Goal: Find specific page/section: Find specific page/section

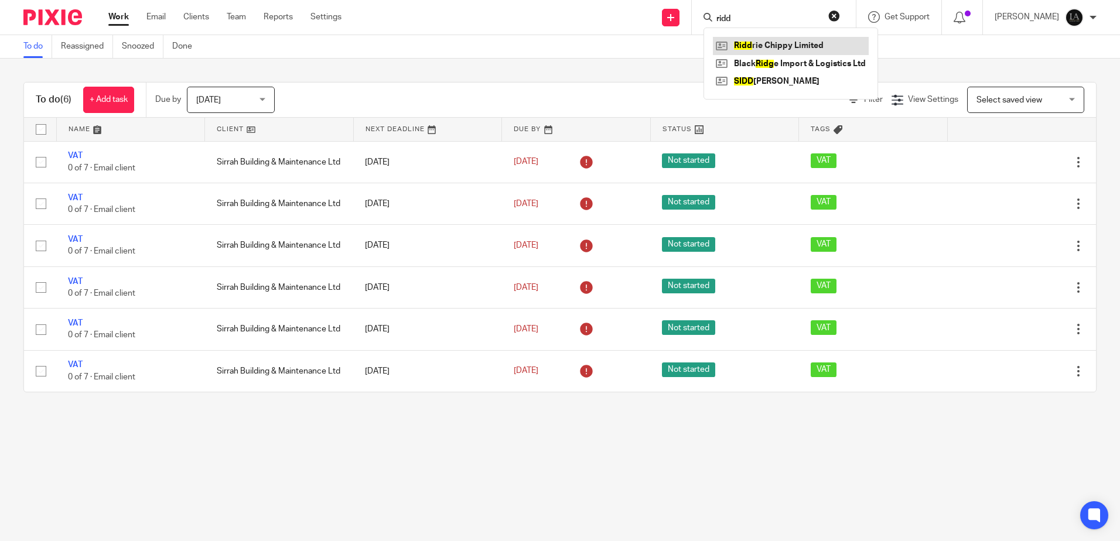
type input "ridd"
click at [801, 41] on link at bounding box center [791, 46] width 156 height 18
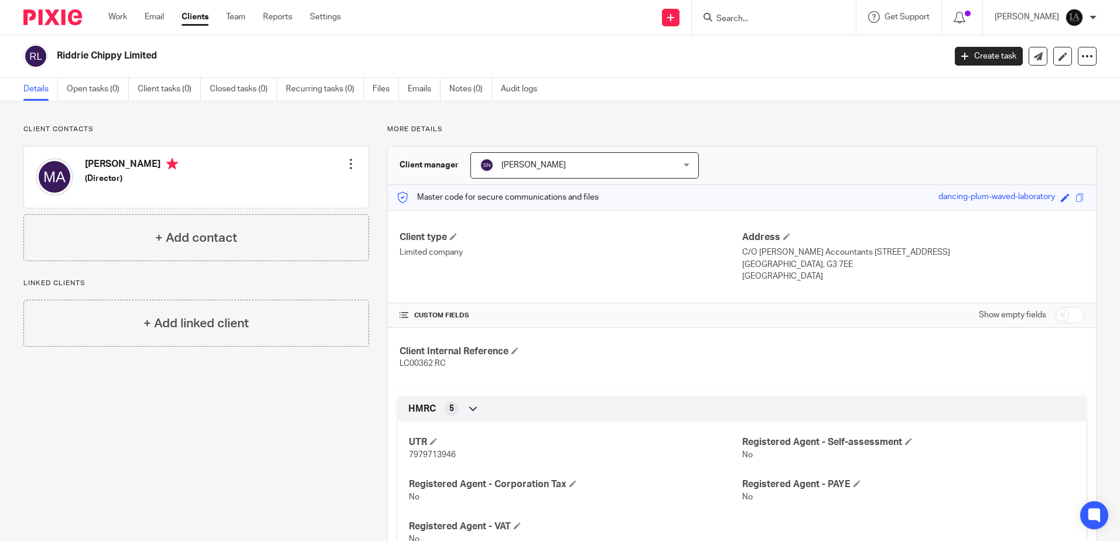
click at [780, 19] on input "Search" at bounding box center [767, 19] width 105 height 11
click at [761, 25] on div at bounding box center [774, 17] width 164 height 35
click at [747, 11] on form at bounding box center [777, 17] width 125 height 15
click at [739, 14] on input "Search" at bounding box center [767, 19] width 105 height 11
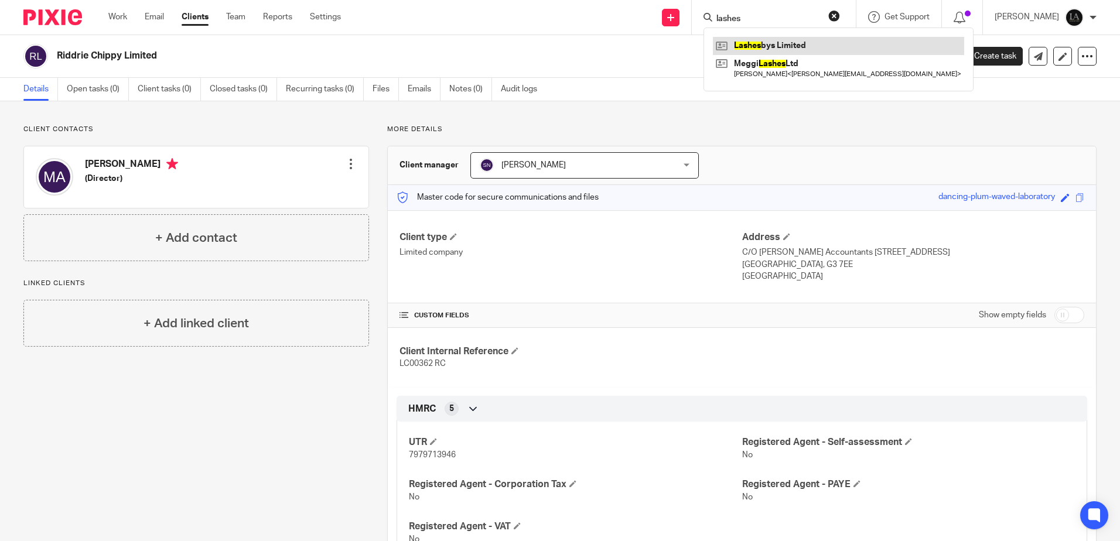
type input "lashes"
click at [769, 39] on link at bounding box center [838, 46] width 251 height 18
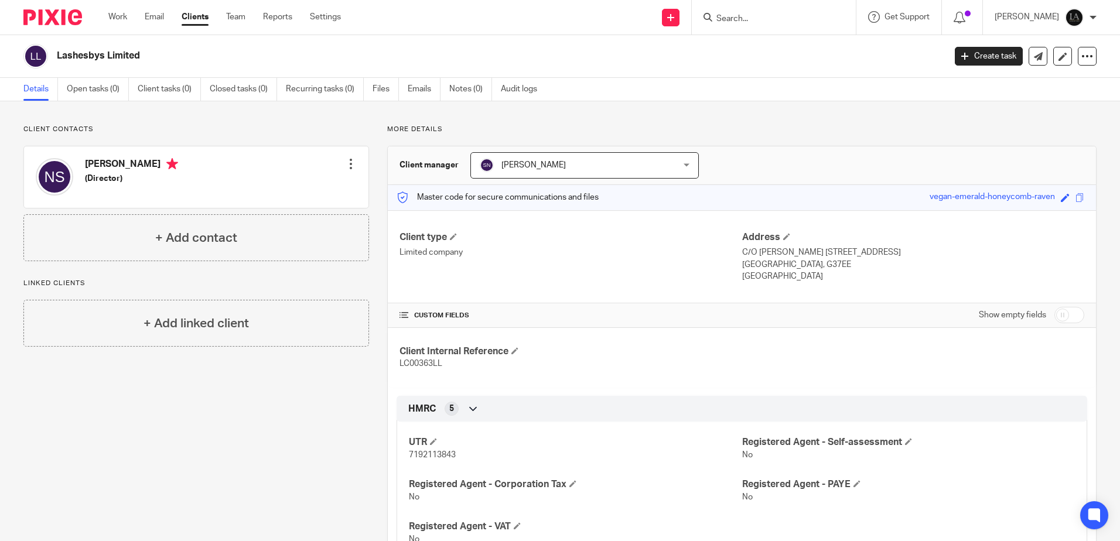
click at [767, 18] on input "Search" at bounding box center [767, 19] width 105 height 11
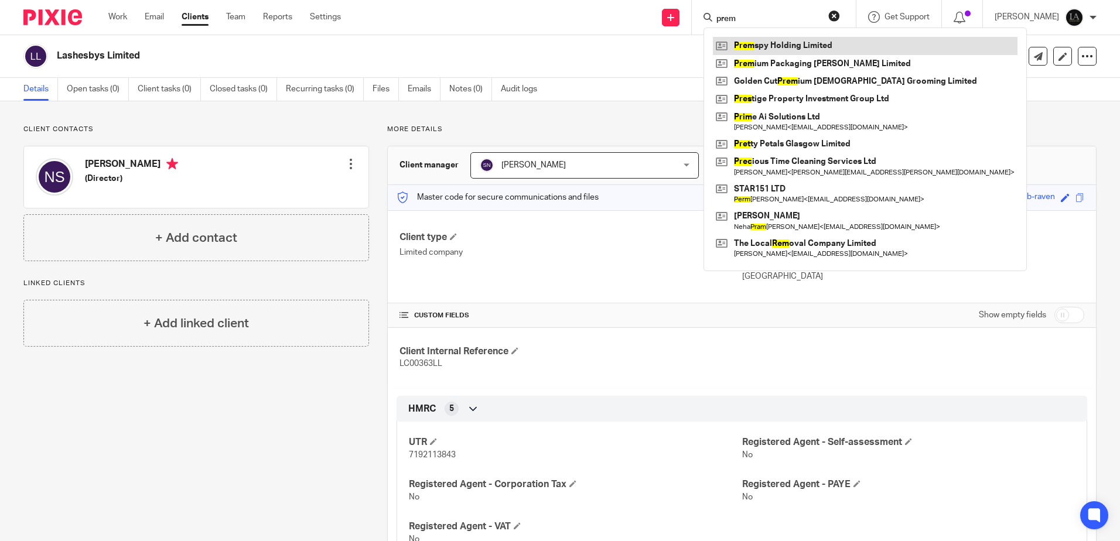
type input "prem"
click at [792, 40] on link at bounding box center [865, 46] width 305 height 18
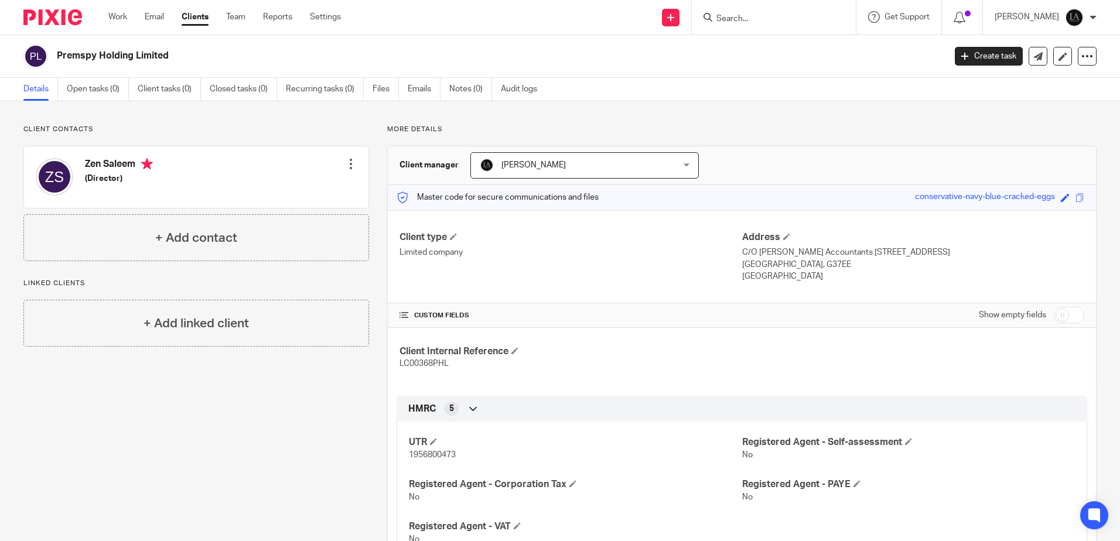
click at [760, 22] on input "Search" at bounding box center [767, 19] width 105 height 11
type input "VAN COZY LIMITED"
click at [803, 43] on link at bounding box center [785, 46] width 145 height 18
click at [783, 21] on input "Search" at bounding box center [767, 19] width 105 height 11
click at [786, 19] on input "Search" at bounding box center [767, 19] width 105 height 11
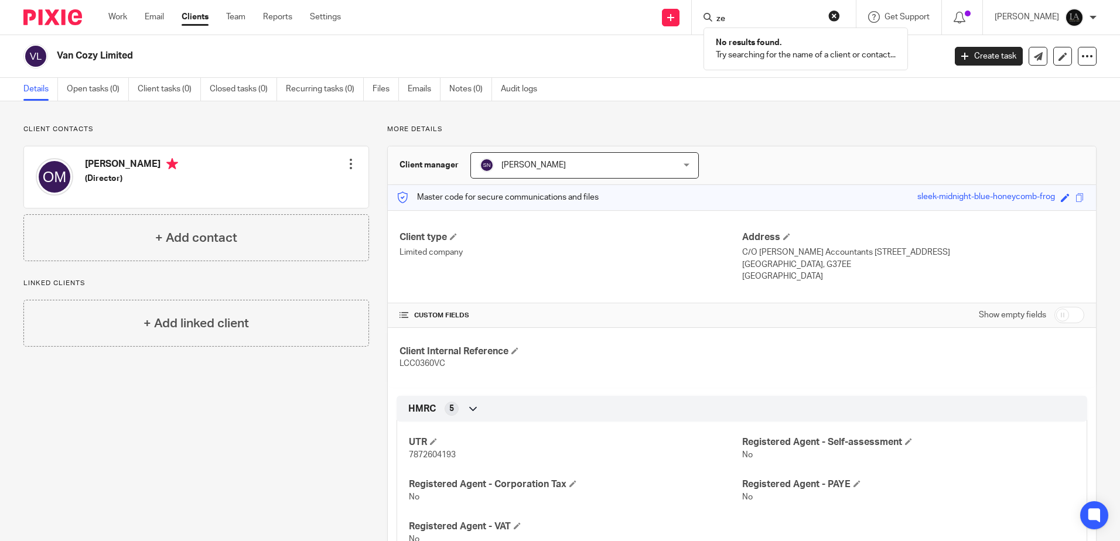
type input "z"
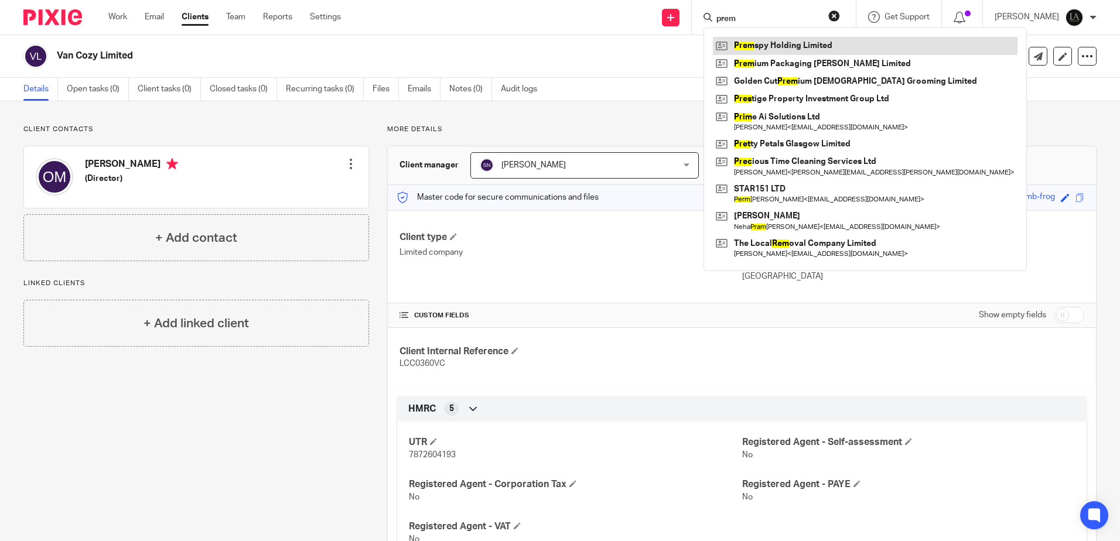
type input "prem"
click at [774, 42] on link at bounding box center [865, 46] width 305 height 18
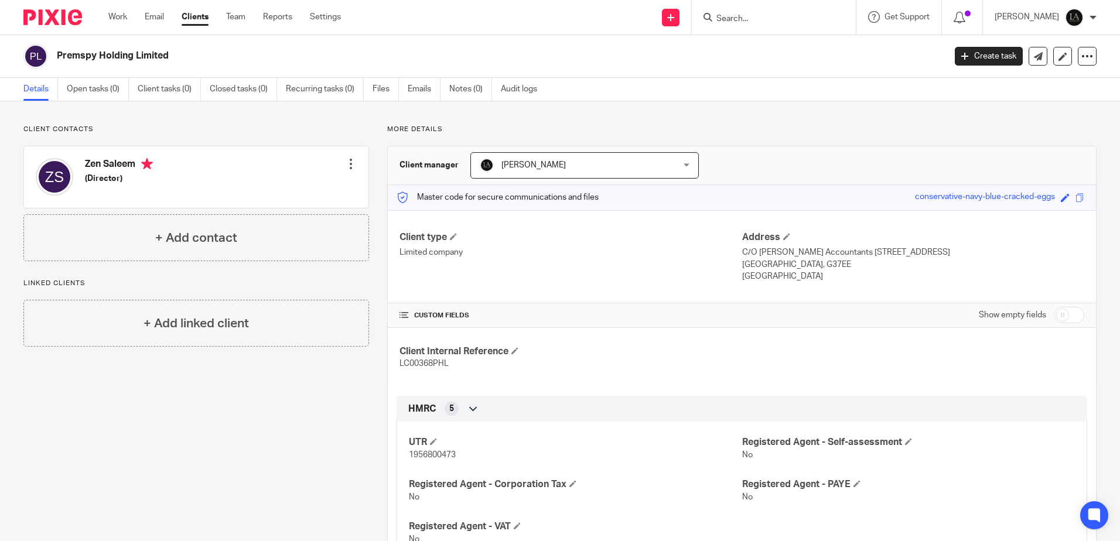
drag, startPoint x: 181, startPoint y: 55, endPoint x: 37, endPoint y: 51, distance: 144.2
click at [37, 51] on div "Premspy Holding Limited" at bounding box center [480, 56] width 914 height 25
copy div "Premspy Holding Limited"
click at [758, 13] on form at bounding box center [777, 17] width 125 height 15
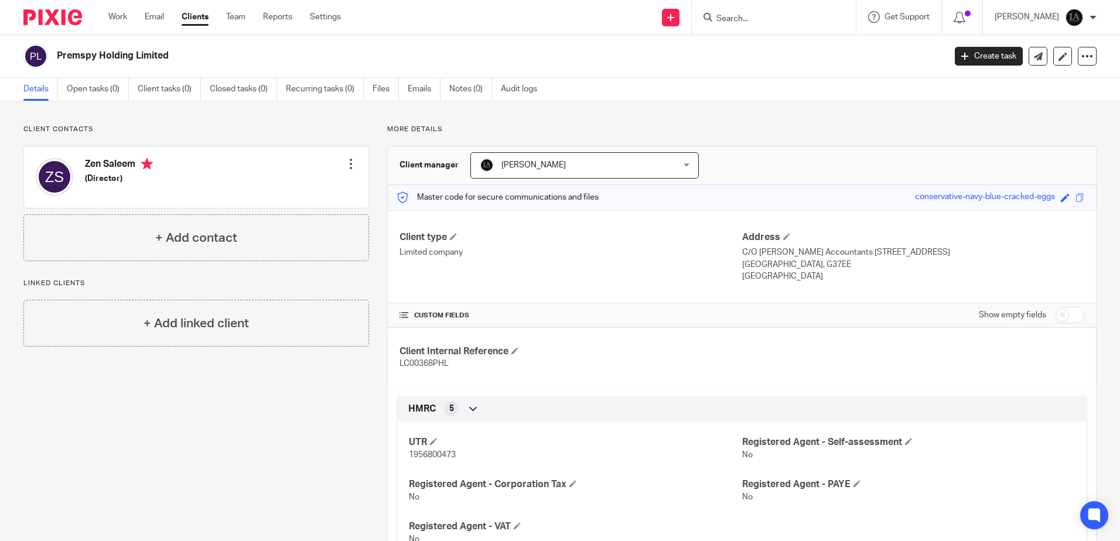
click at [758, 13] on form at bounding box center [777, 17] width 125 height 15
click at [753, 22] on input "Search" at bounding box center [767, 19] width 105 height 11
type input "gmh"
click at [789, 45] on link at bounding box center [785, 46] width 145 height 18
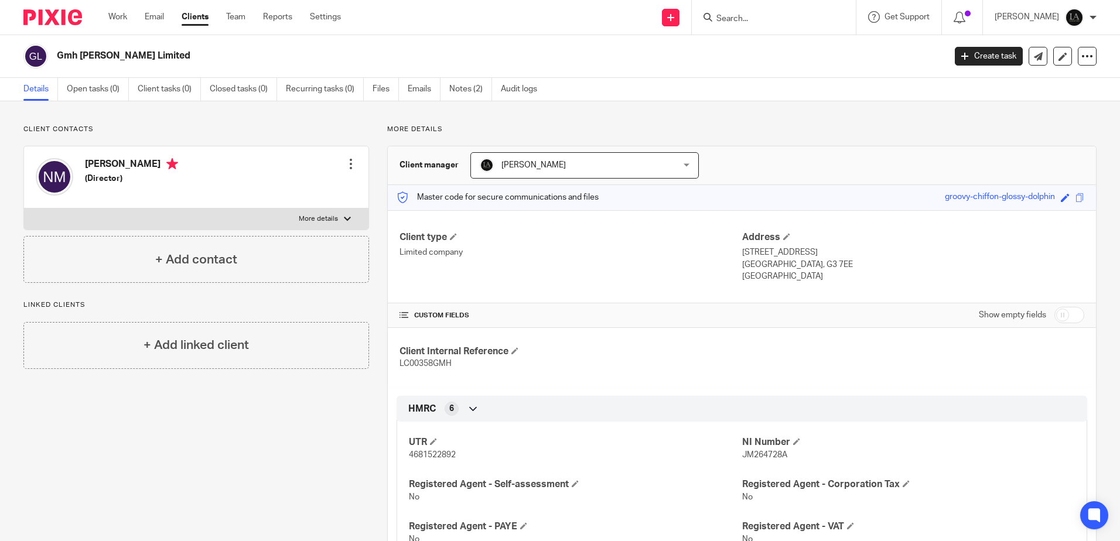
click at [766, 23] on input "Search" at bounding box center [767, 19] width 105 height 11
type input "TDK"
click at [782, 49] on link at bounding box center [785, 46] width 145 height 18
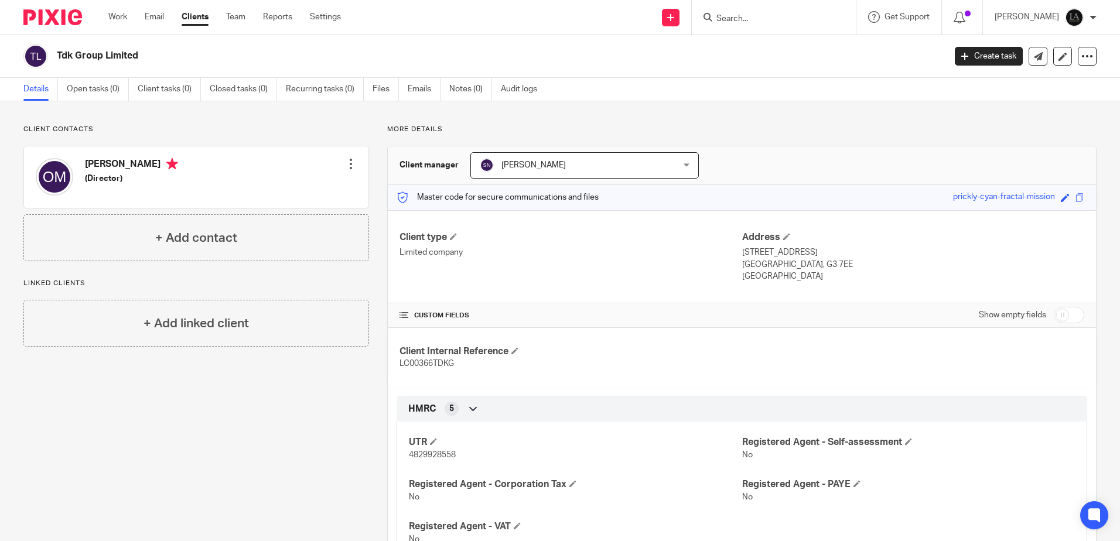
click at [808, 18] on input "Search" at bounding box center [767, 19] width 105 height 11
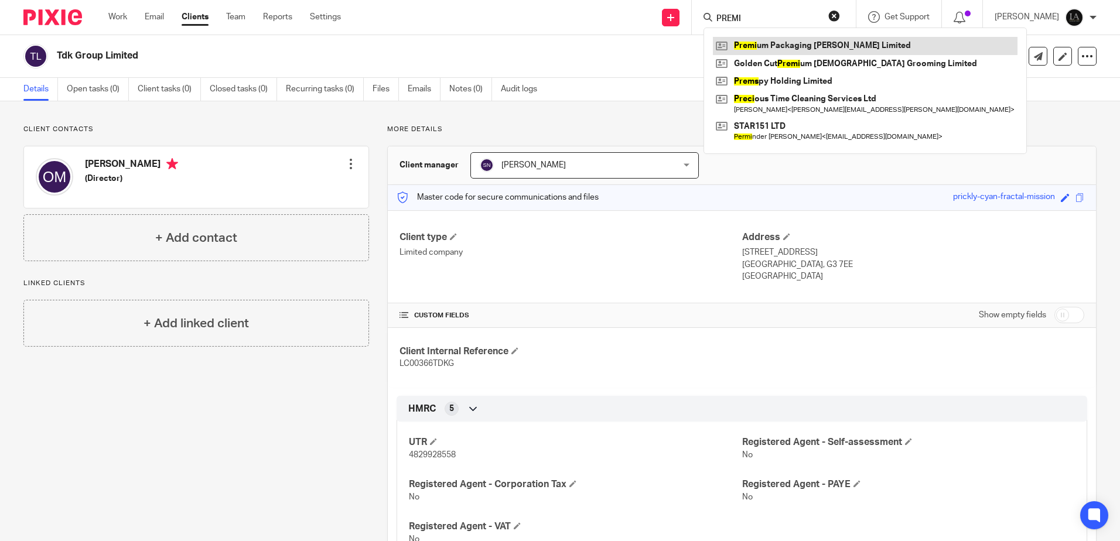
type input "PREMI"
click at [797, 40] on link at bounding box center [865, 46] width 305 height 18
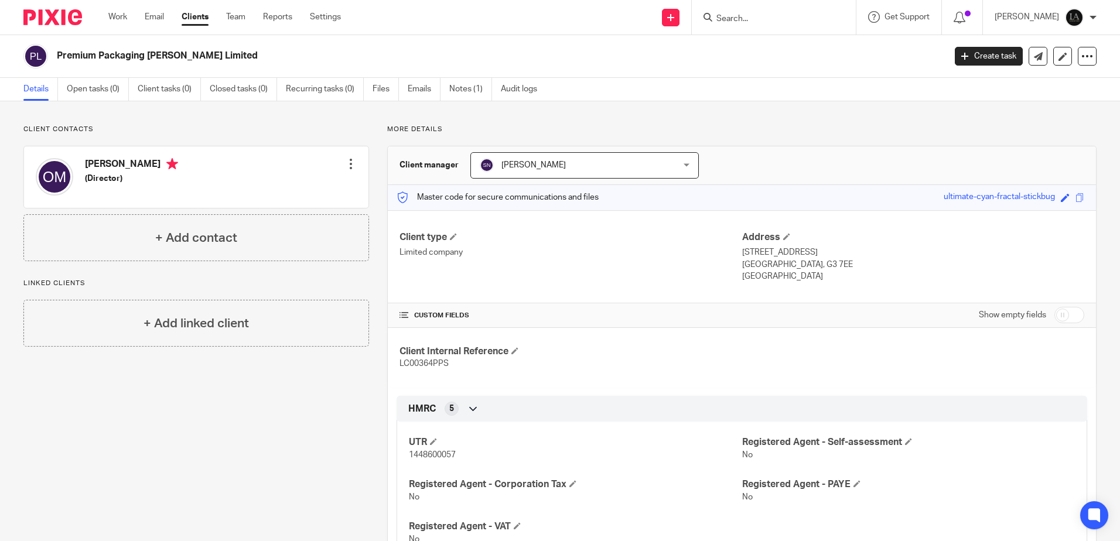
click at [787, 14] on input "Search" at bounding box center [767, 19] width 105 height 11
type input "pps [PERSON_NAME]"
click at [780, 40] on link at bounding box center [785, 46] width 145 height 18
click at [792, 17] on input "Search" at bounding box center [767, 19] width 105 height 11
type input "n5"
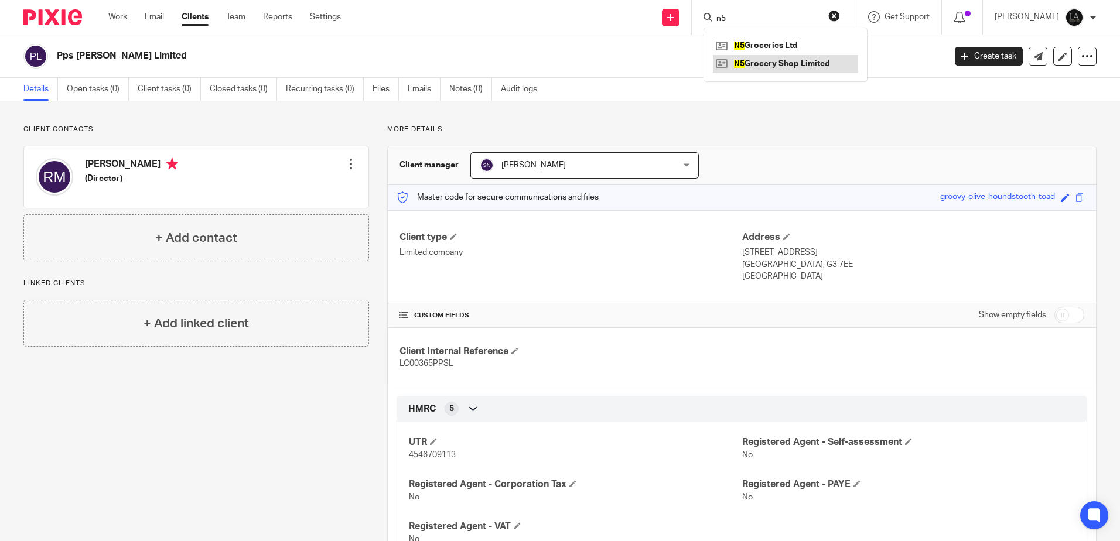
click at [790, 62] on link at bounding box center [785, 64] width 145 height 18
